Goal: Task Accomplishment & Management: Complete application form

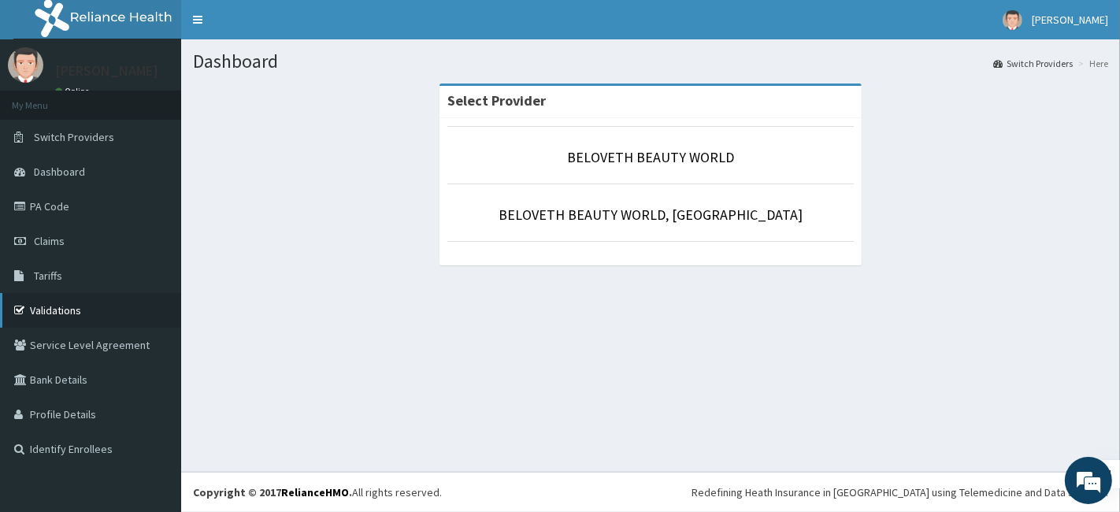
click at [97, 317] on link "Validations" at bounding box center [90, 310] width 181 height 35
click at [617, 210] on link "BELOVETH BEAUTY WORLD, [GEOGRAPHIC_DATA]" at bounding box center [651, 215] width 304 height 18
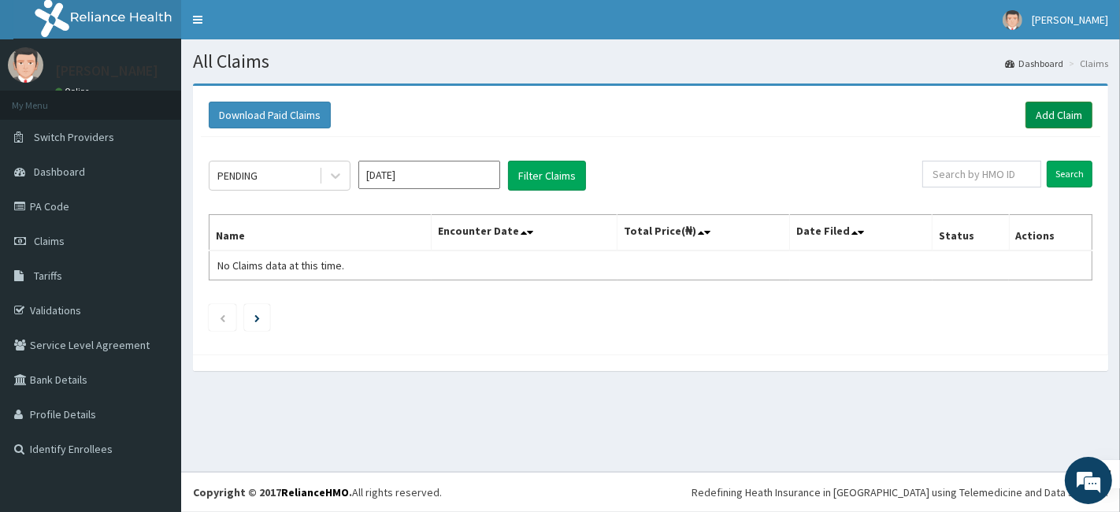
click at [1047, 109] on link "Add Claim" at bounding box center [1059, 115] width 67 height 27
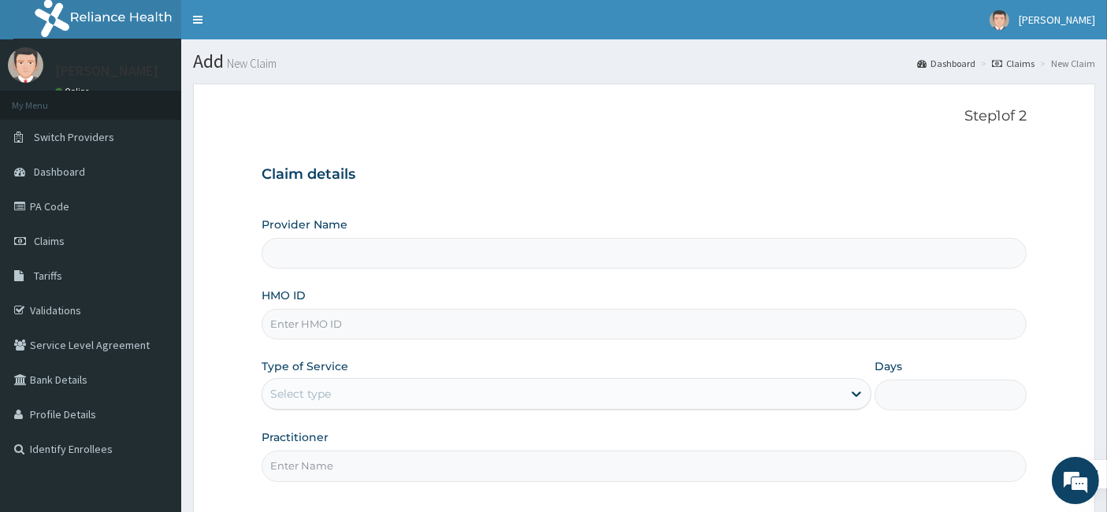
type input "BELOVETH BEAUTY WORLD, [GEOGRAPHIC_DATA]"
type input "1"
click at [396, 321] on input "HMO ID" at bounding box center [645, 324] width 766 height 31
type input "FTP/10147/A"
click at [436, 472] on input "Practitioner" at bounding box center [645, 466] width 766 height 31
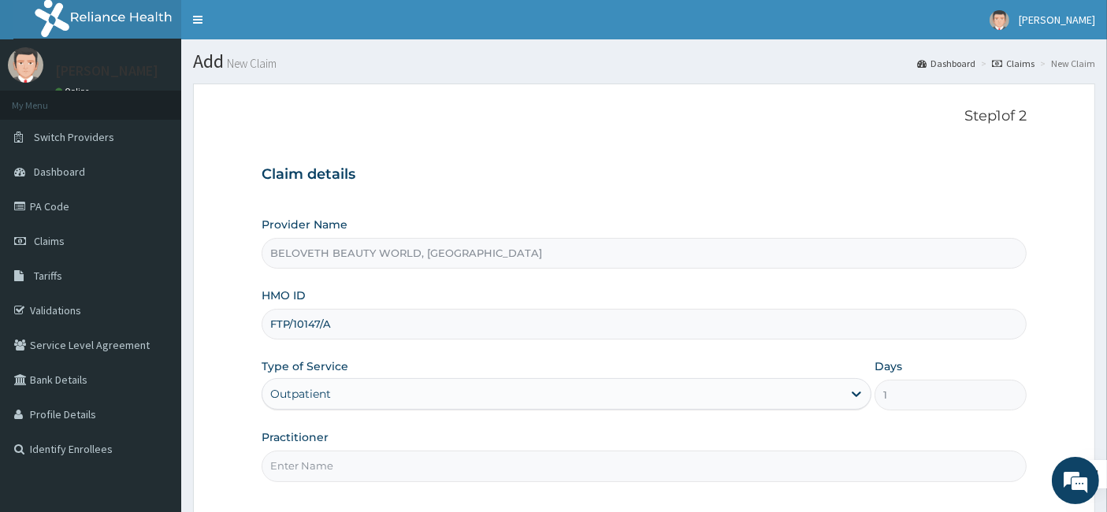
type input "Oyindamola"
click at [429, 429] on div "Practitioner Oyindamola" at bounding box center [645, 455] width 766 height 52
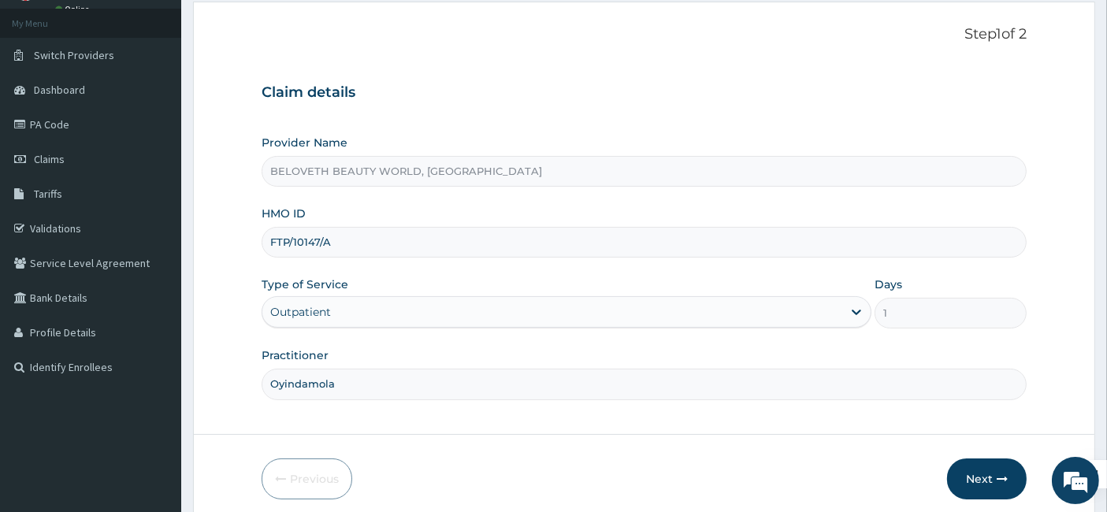
scroll to position [144, 0]
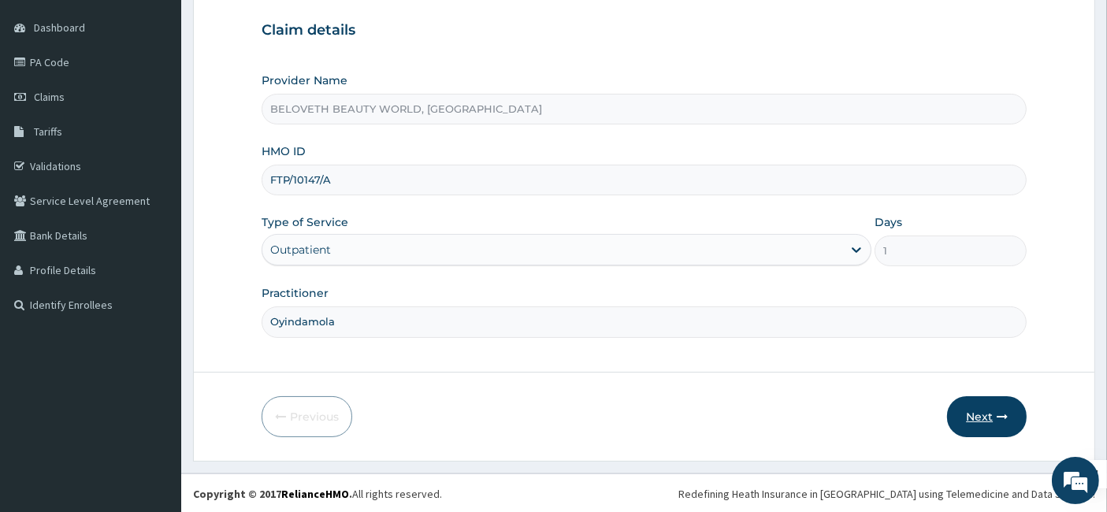
click at [988, 413] on button "Next" at bounding box center [987, 416] width 80 height 41
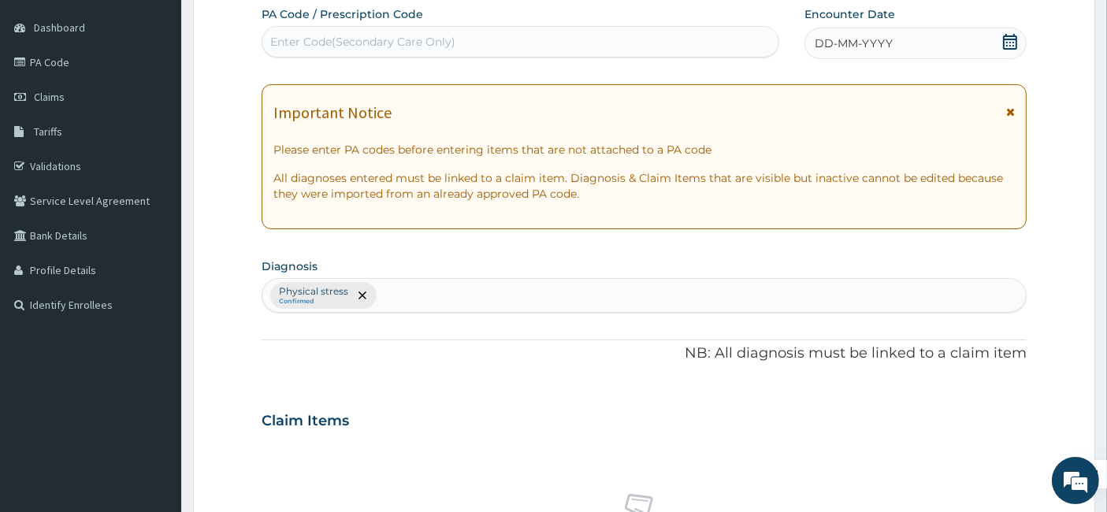
click at [515, 43] on div "Enter Code(Secondary Care Only)" at bounding box center [520, 41] width 517 height 25
paste input "PA/B682DF"
type input "PA/B682DF"
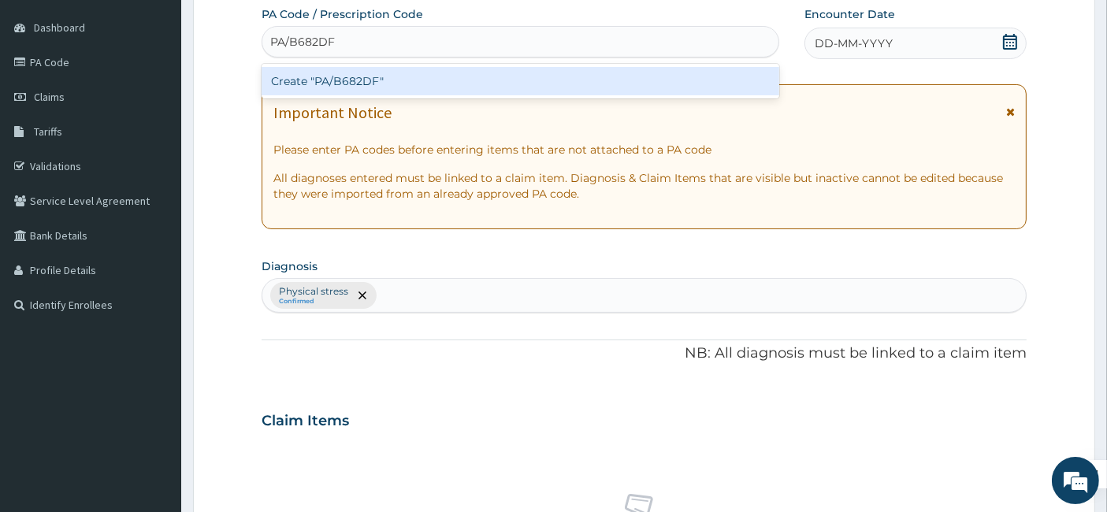
click at [465, 71] on div "Create "PA/B682DF"" at bounding box center [521, 81] width 518 height 28
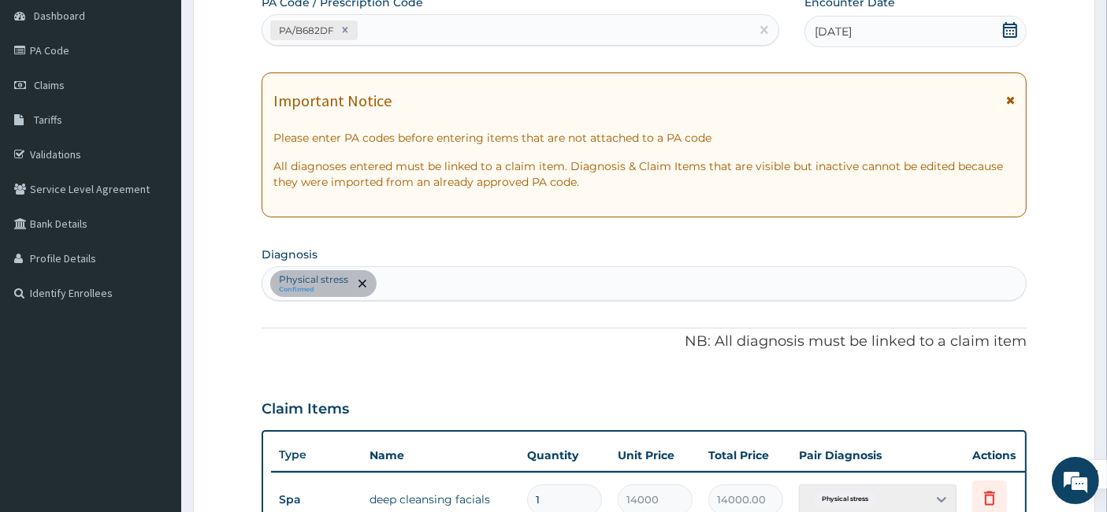
scroll to position [558, 0]
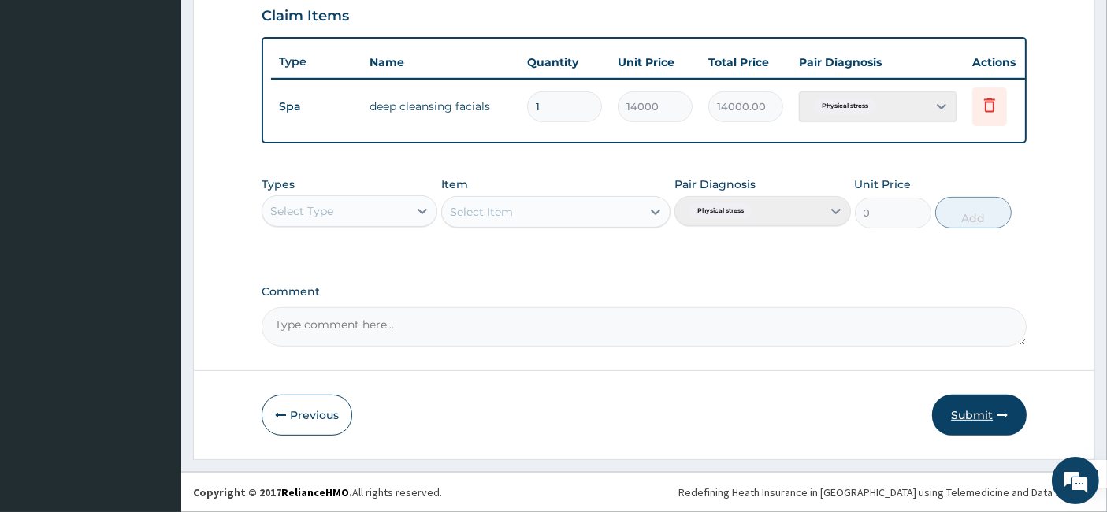
click at [989, 420] on button "Submit" at bounding box center [979, 415] width 95 height 41
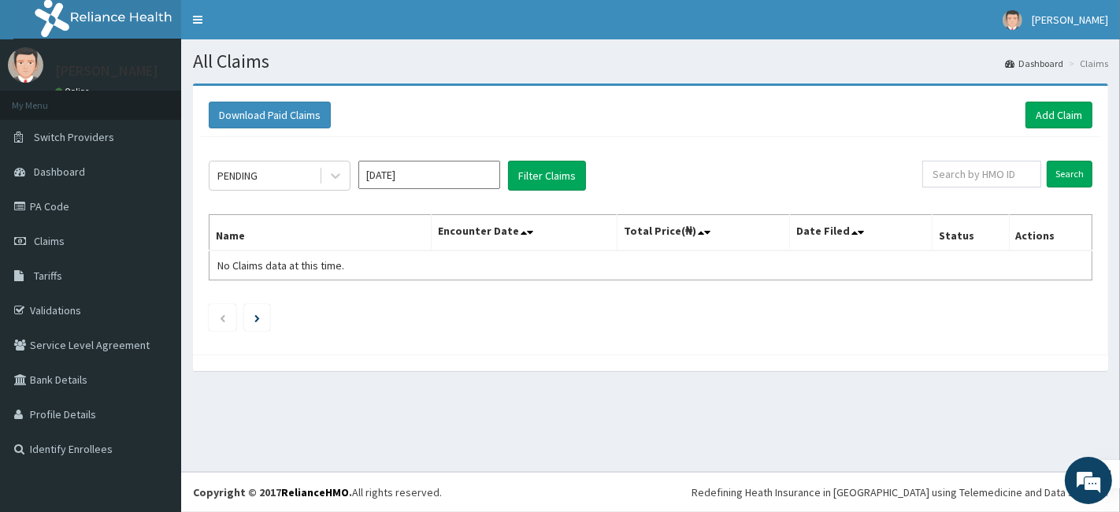
click at [735, 347] on div "Download Paid Claims Add Claim × Note you can only download claims within a max…" at bounding box center [650, 220] width 915 height 269
click at [830, 422] on div "All Claims Dashboard Claims Download Paid Claims Add Claim × Note you can only …" at bounding box center [650, 255] width 939 height 433
click at [828, 422] on div "All Claims Dashboard Claims Download Paid Claims Add Claim × Note you can only …" at bounding box center [650, 255] width 939 height 433
click at [1119, 136] on div at bounding box center [1119, 256] width 1 height 512
click at [63, 205] on link "PA Code" at bounding box center [90, 206] width 181 height 35
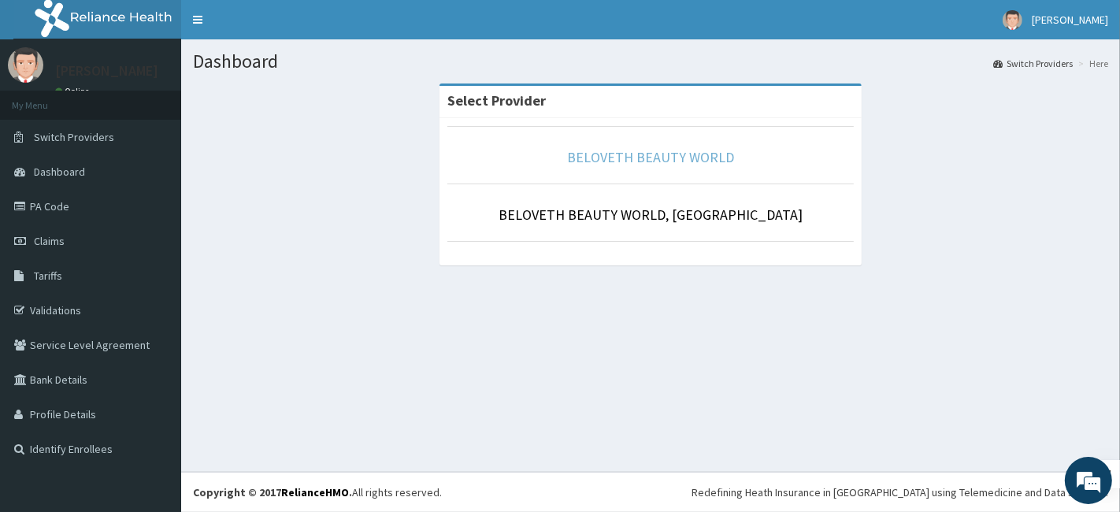
click at [644, 162] on link "BELOVETH BEAUTY WORLD" at bounding box center [650, 157] width 167 height 18
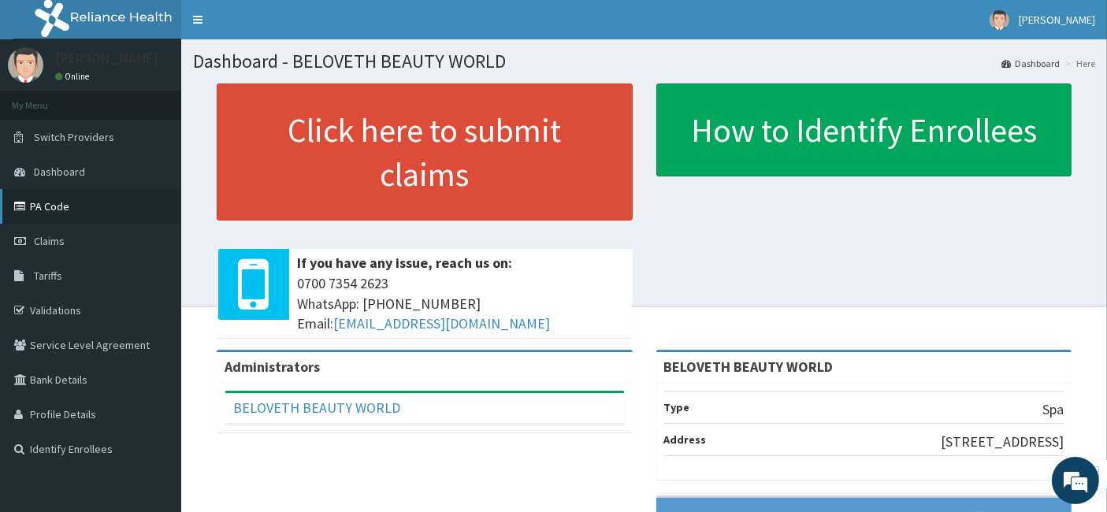
click at [105, 201] on link "PA Code" at bounding box center [90, 206] width 181 height 35
